Goal: Check status: Check status

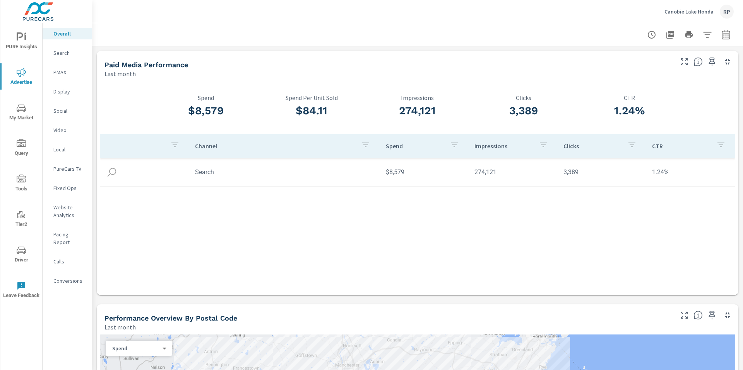
click at [725, 9] on div "RP" at bounding box center [726, 12] width 14 height 14
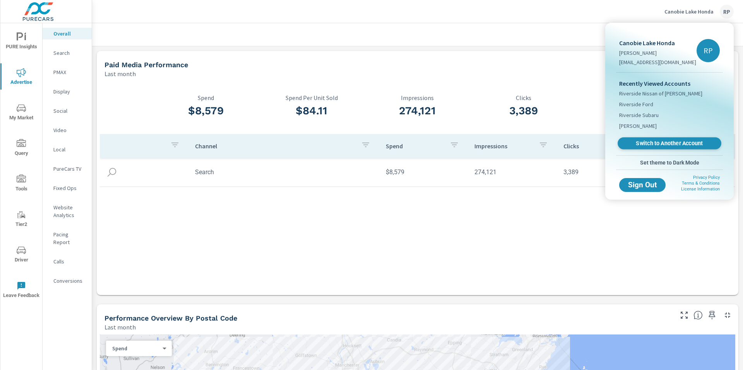
click at [685, 145] on span "Switch to Another Account" at bounding box center [668, 143] width 95 height 7
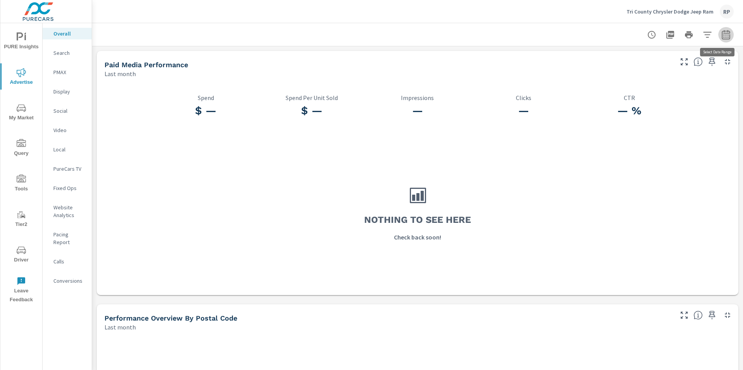
click at [721, 33] on icon "button" at bounding box center [725, 34] width 9 height 9
select select "Last month"
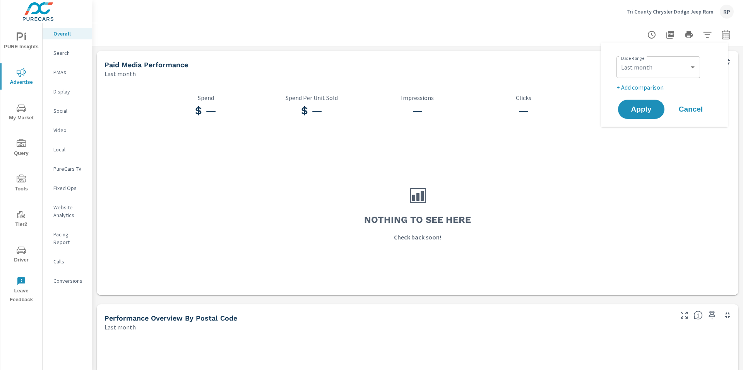
click at [741, 14] on div "Tri County Chrysler Dodge Jeep Ram RP" at bounding box center [417, 11] width 650 height 23
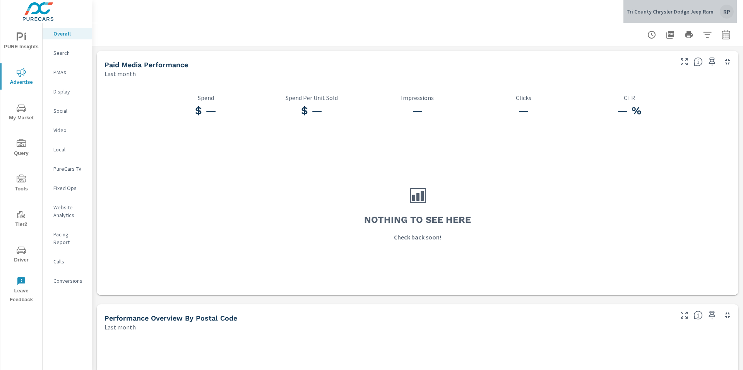
click at [725, 15] on div "RP" at bounding box center [726, 12] width 14 height 14
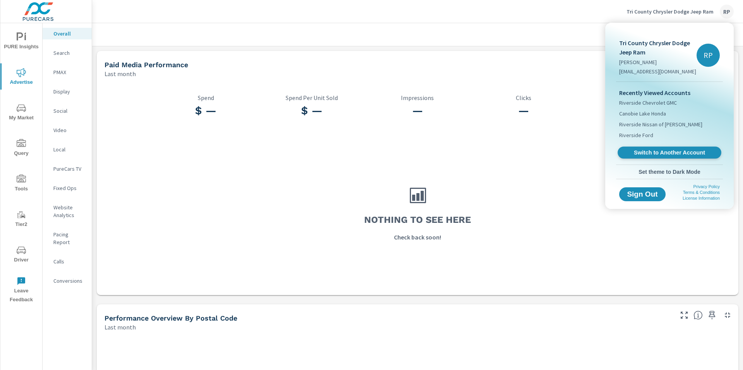
click at [661, 154] on span "Switch to Another Account" at bounding box center [668, 152] width 95 height 7
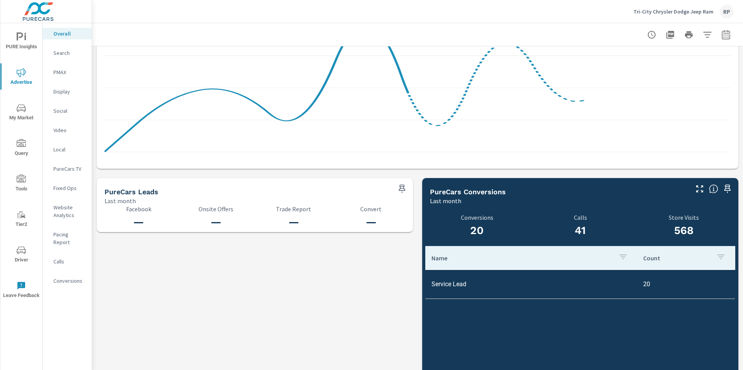
scroll to position [754, 0]
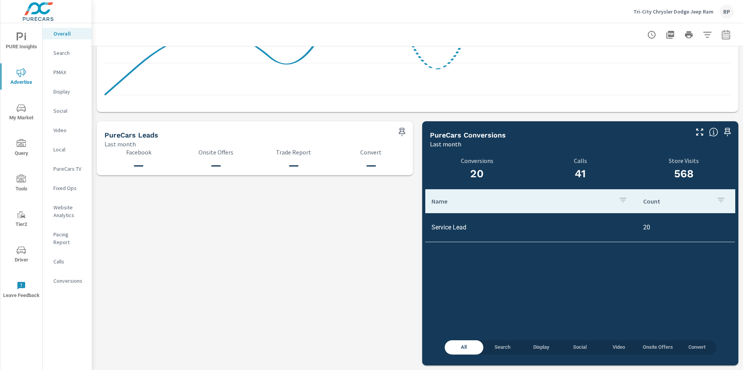
click at [73, 215] on p "Website Analytics" at bounding box center [69, 211] width 32 height 15
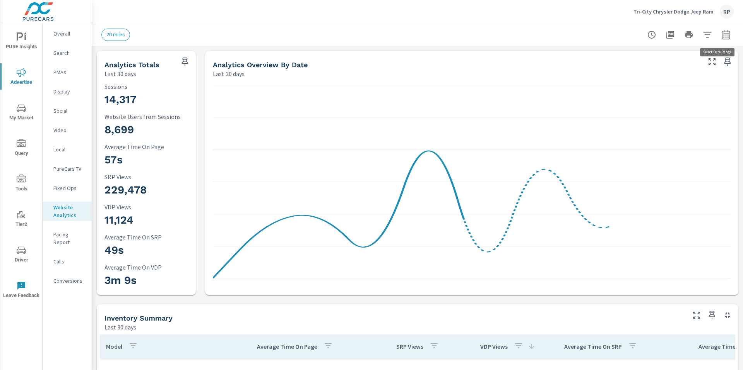
click at [721, 34] on icon "button" at bounding box center [725, 34] width 9 height 9
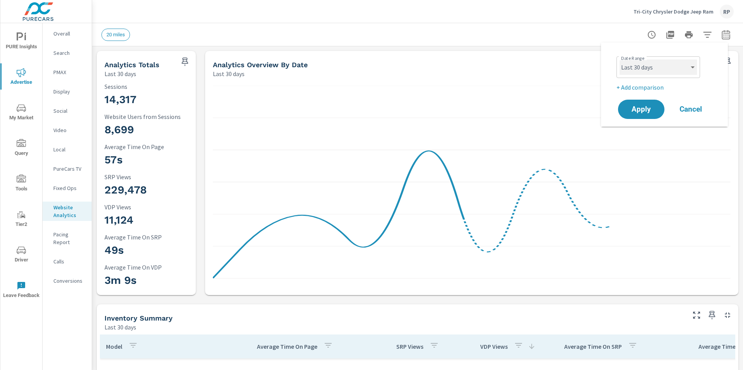
click at [661, 71] on select "Custom Yesterday Last week Last 7 days Last 14 days Last 30 days Last 45 days L…" at bounding box center [657, 67] width 77 height 15
click at [619, 60] on select "Custom Yesterday Last week Last 7 days Last 14 days Last 30 days Last 45 days L…" at bounding box center [657, 67] width 77 height 15
select select "Last month"
click at [651, 91] on p "+ Add comparison" at bounding box center [665, 87] width 99 height 9
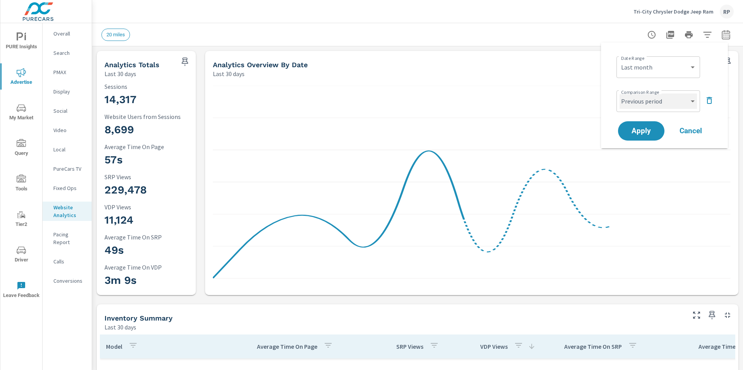
click at [649, 98] on select "Custom Previous period Previous month Previous year" at bounding box center [657, 101] width 77 height 15
click at [619, 94] on select "Custom Previous period Previous month Previous year" at bounding box center [657, 101] width 77 height 15
select select "Previous month"
click at [646, 123] on button "Apply" at bounding box center [641, 130] width 46 height 19
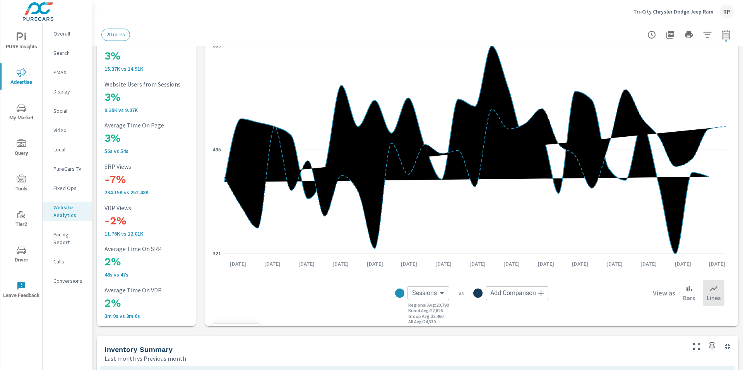
scroll to position [298, 0]
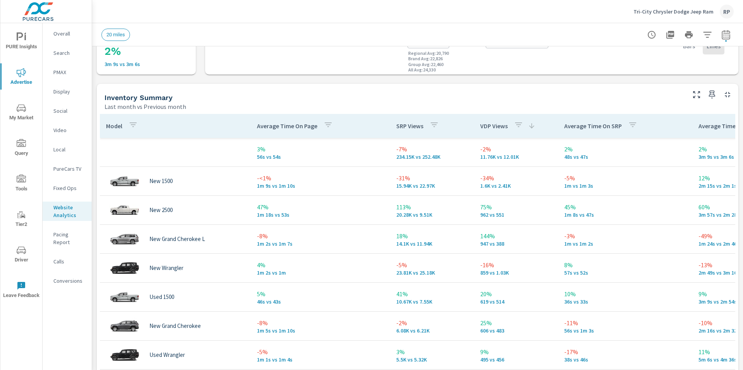
click at [70, 277] on p "Conversions" at bounding box center [69, 281] width 32 height 8
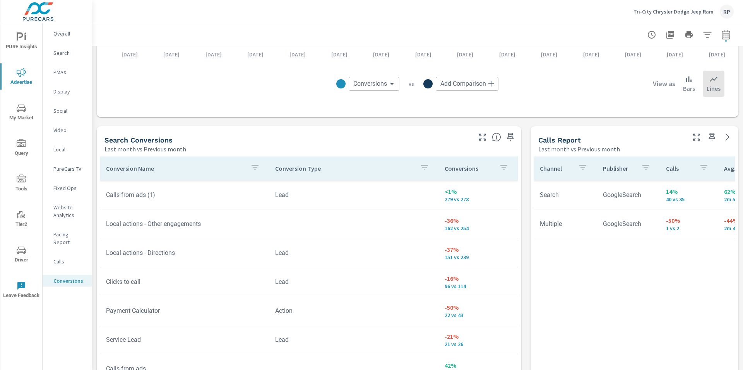
scroll to position [345, 0]
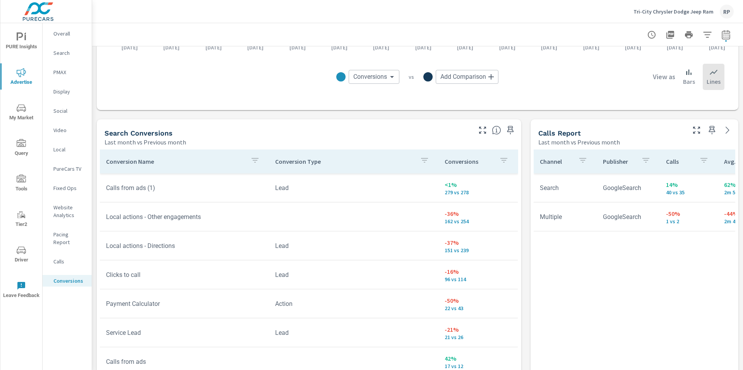
scroll to position [44, 0]
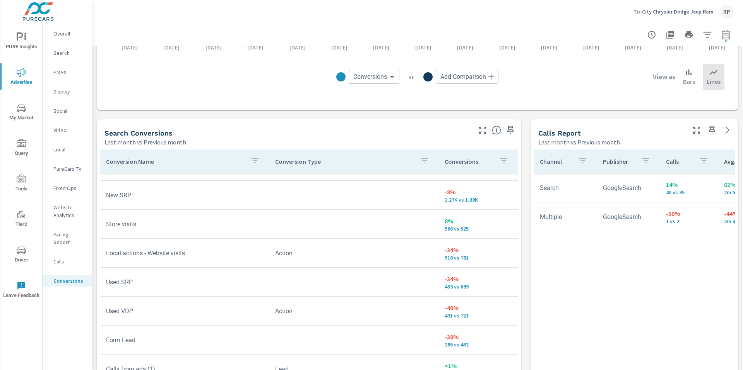
scroll to position [80, 0]
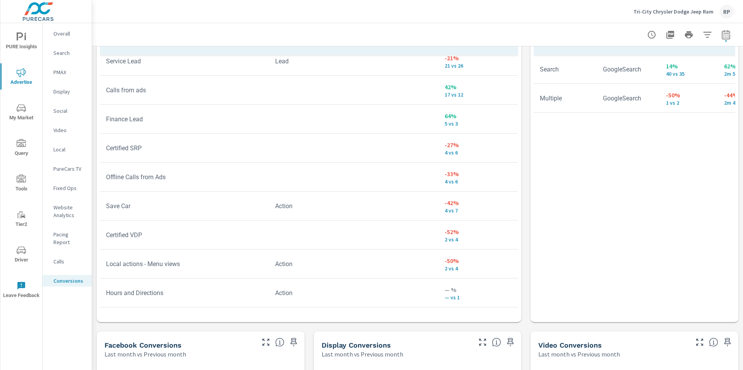
scroll to position [470, 0]
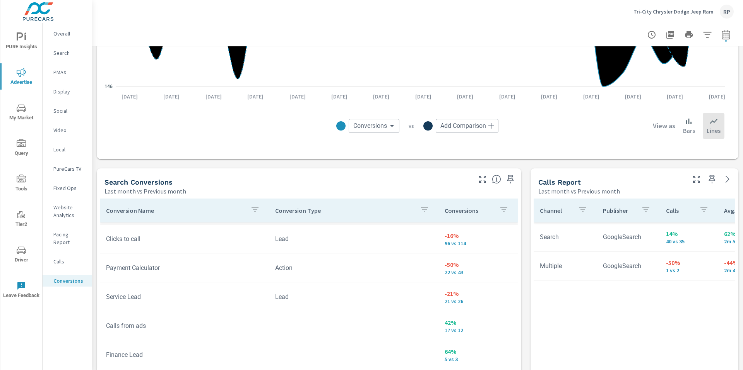
scroll to position [286, 0]
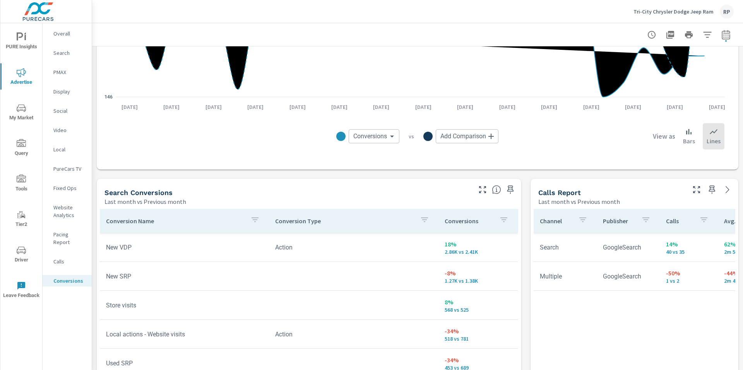
scroll to position [149, 0]
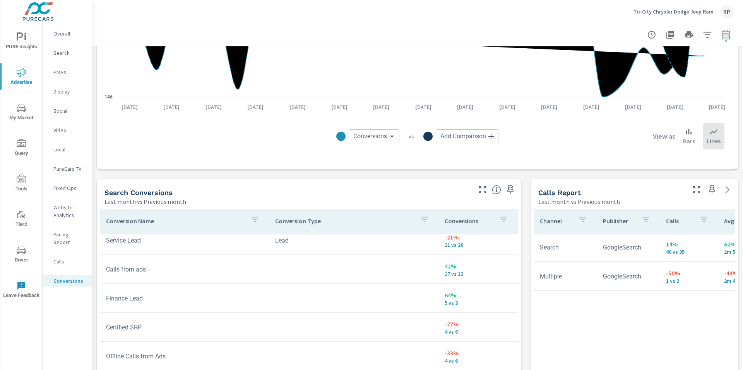
scroll to position [356, 0]
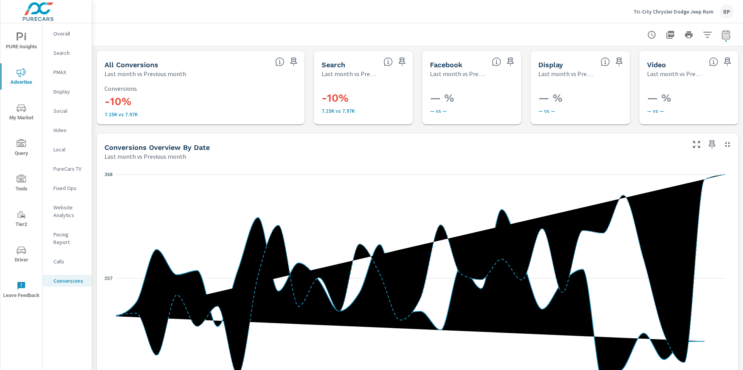
click at [61, 55] on p "Search" at bounding box center [69, 53] width 32 height 8
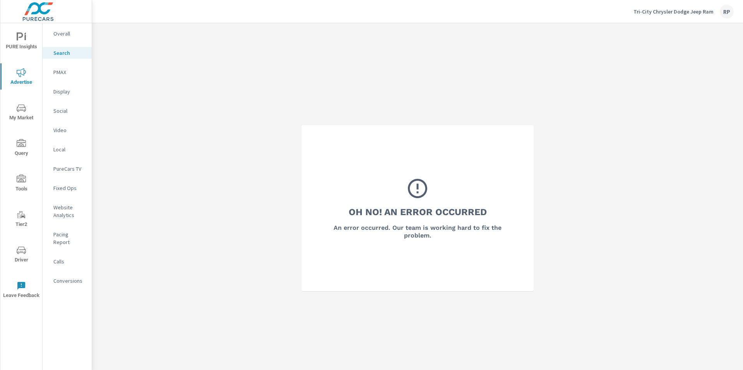
click at [55, 53] on p "Search" at bounding box center [69, 53] width 32 height 8
click at [188, 99] on div "Oh No! An Error Occurred An error occurred. Our team is working hard to fix the…" at bounding box center [417, 208] width 650 height 370
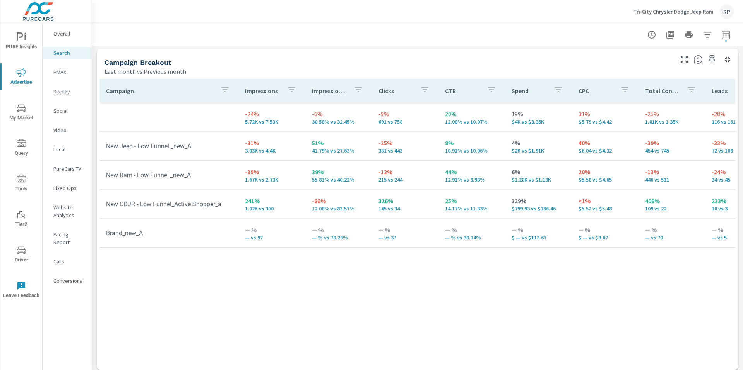
scroll to position [748, 0]
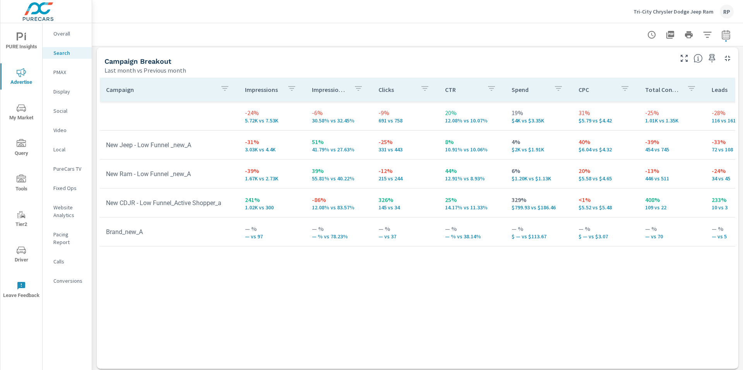
drag, startPoint x: 742, startPoint y: 64, endPoint x: 742, endPoint y: 301, distance: 236.7
click at [742, 301] on div "Search Performance Tri-City Chrysler Dodge Jeep Ram Report date range: [DATE] -…" at bounding box center [417, 196] width 650 height 347
click at [67, 78] on div "PMAX" at bounding box center [67, 73] width 49 height 12
